Goal: Task Accomplishment & Management: Use online tool/utility

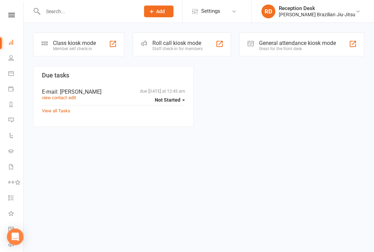
click at [14, 74] on link "Calendar" at bounding box center [16, 74] width 16 height 16
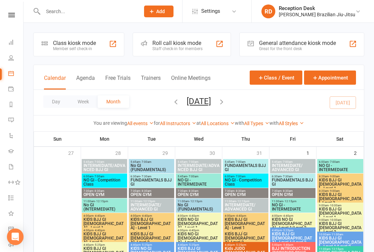
click at [11, 54] on link "People" at bounding box center [16, 59] width 16 height 16
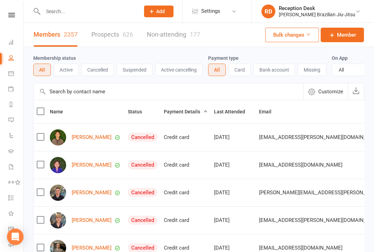
click at [16, 95] on link "Payments" at bounding box center [16, 90] width 16 height 16
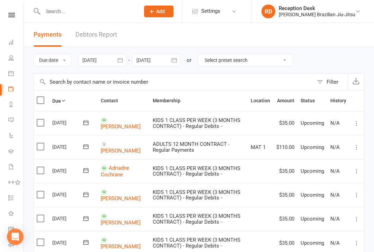
click at [14, 121] on link "Messages" at bounding box center [16, 121] width 16 height 16
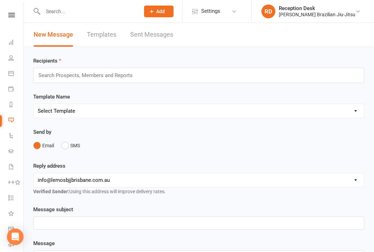
click at [18, 103] on link "Reports" at bounding box center [16, 106] width 16 height 16
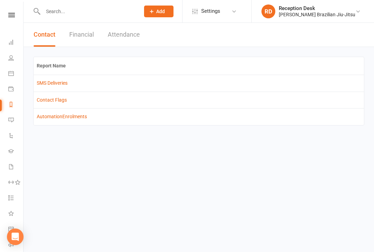
click at [11, 94] on link "Payments" at bounding box center [16, 90] width 16 height 16
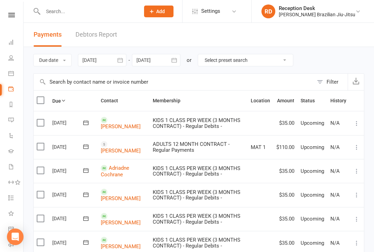
click at [16, 21] on div "Clubworx" at bounding box center [11, 24] width 23 height 22
click at [15, 16] on link at bounding box center [11, 15] width 25 height 4
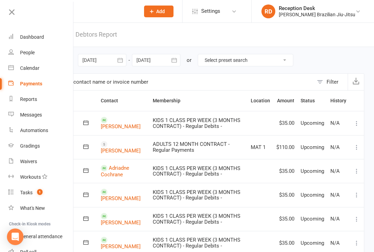
click at [32, 37] on div "Dashboard" at bounding box center [32, 37] width 24 height 6
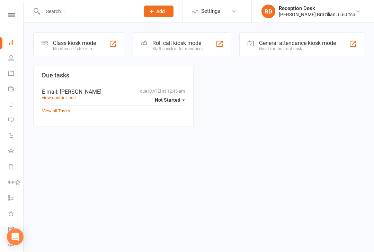
click at [78, 52] on div "Class kiosk mode Member self check-in" at bounding box center [78, 45] width 91 height 24
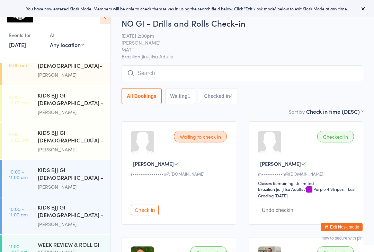
scroll to position [88, 0]
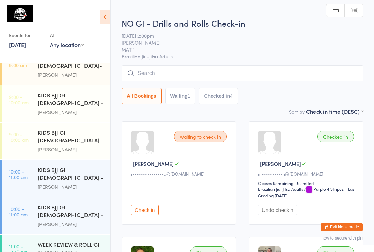
click at [251, 78] on input "search" at bounding box center [242, 73] width 242 height 16
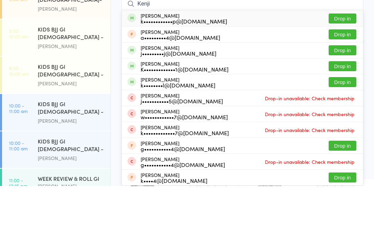
type input "Kenji"
click at [349, 80] on button "Drop in" at bounding box center [342, 85] width 28 height 10
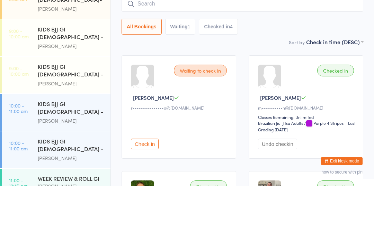
scroll to position [66, 0]
